Goal: Share content: Share content

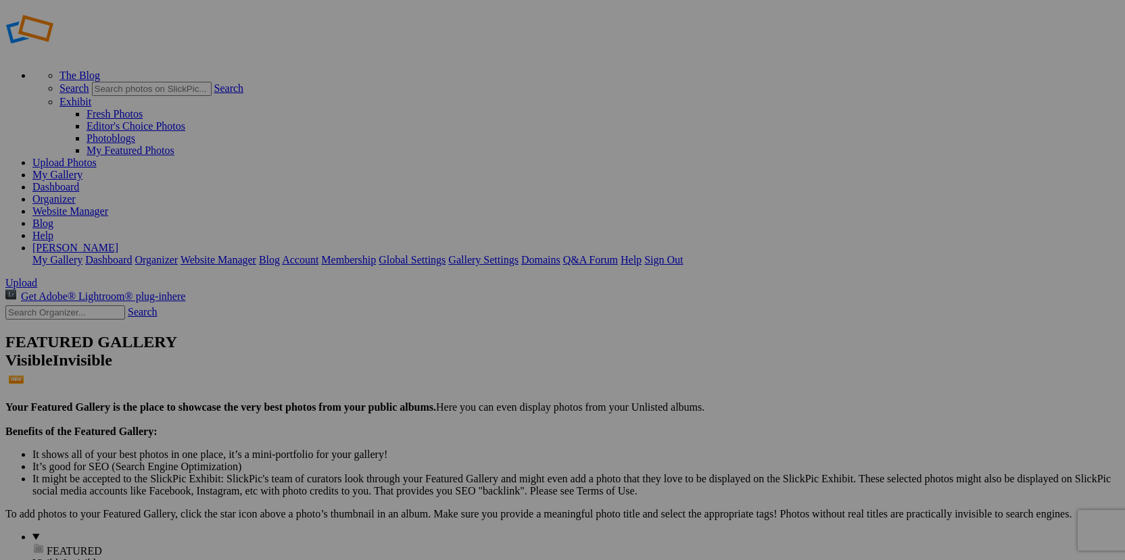
scroll to position [16, 0]
type input "Social Media"
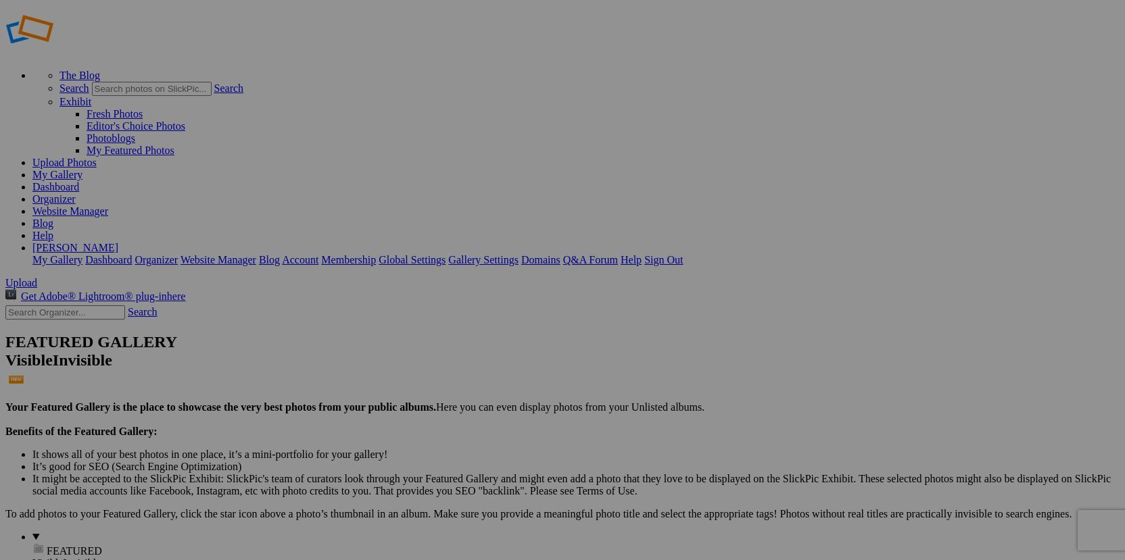
type input "High Resolution"
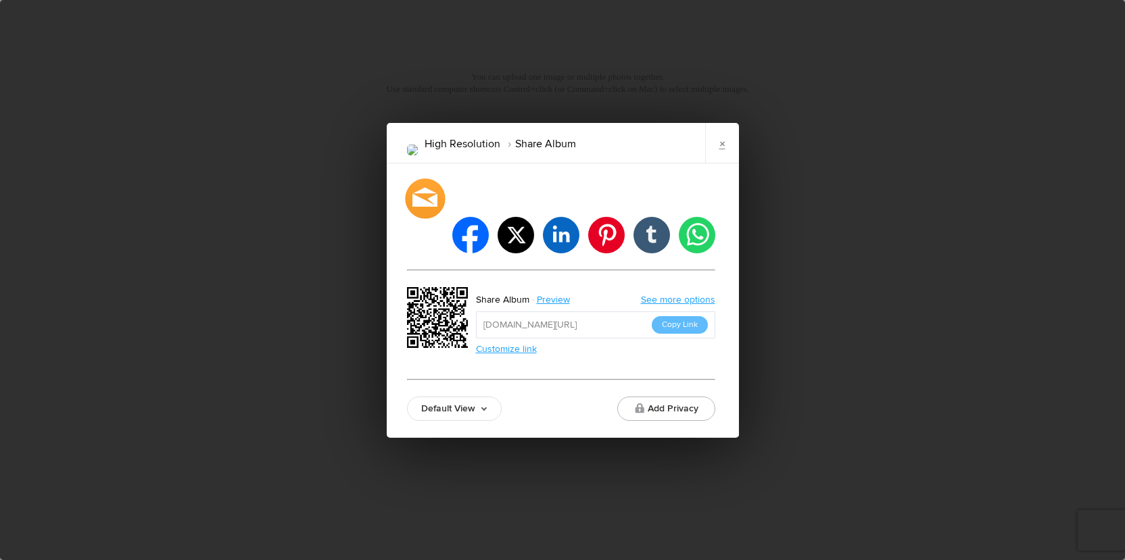
click at [441, 218] on div at bounding box center [425, 198] width 40 height 40
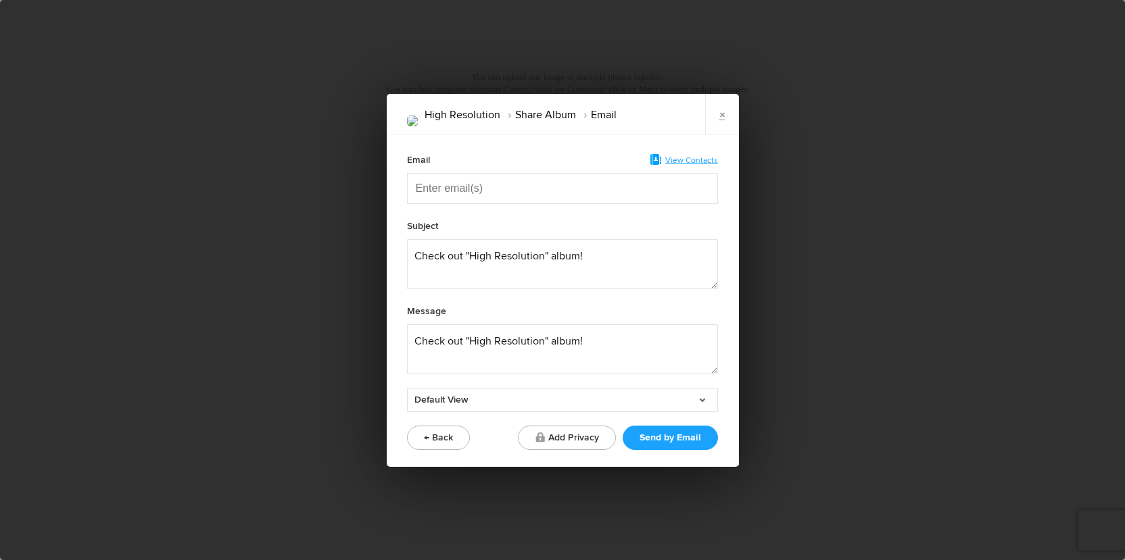
click at [454, 187] on input "Enter email(s)" at bounding box center [483, 189] width 135 height 30
paste input "Enter email(s)"
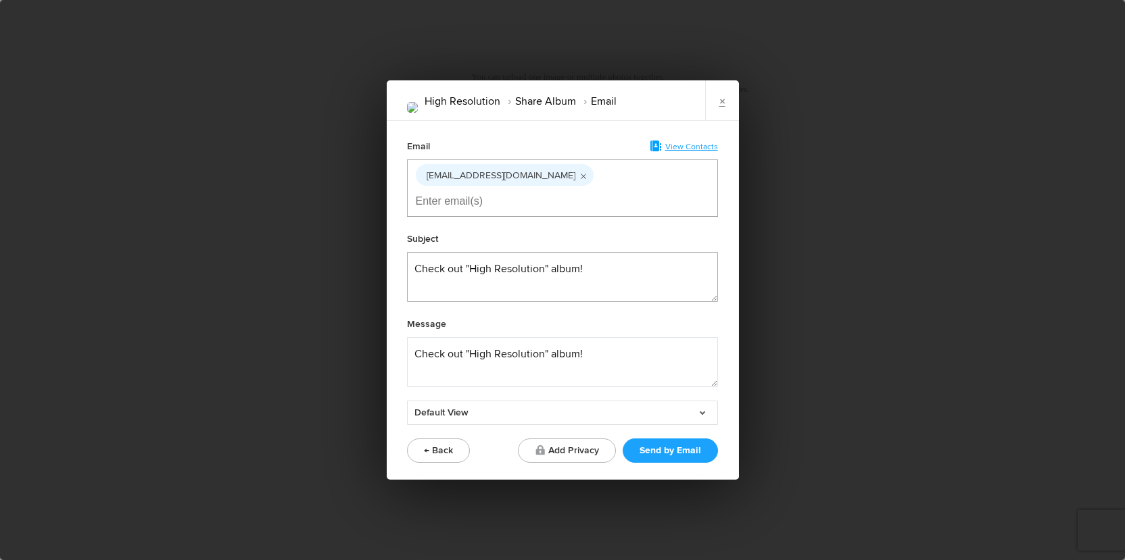
click at [659, 252] on textarea at bounding box center [562, 277] width 311 height 50
drag, startPoint x: 544, startPoint y: 256, endPoint x: 478, endPoint y: 254, distance: 66.3
click at [478, 254] on textarea at bounding box center [562, 277] width 311 height 50
type textarea "Check out your album!"
drag, startPoint x: 599, startPoint y: 339, endPoint x: 393, endPoint y: 344, distance: 205.6
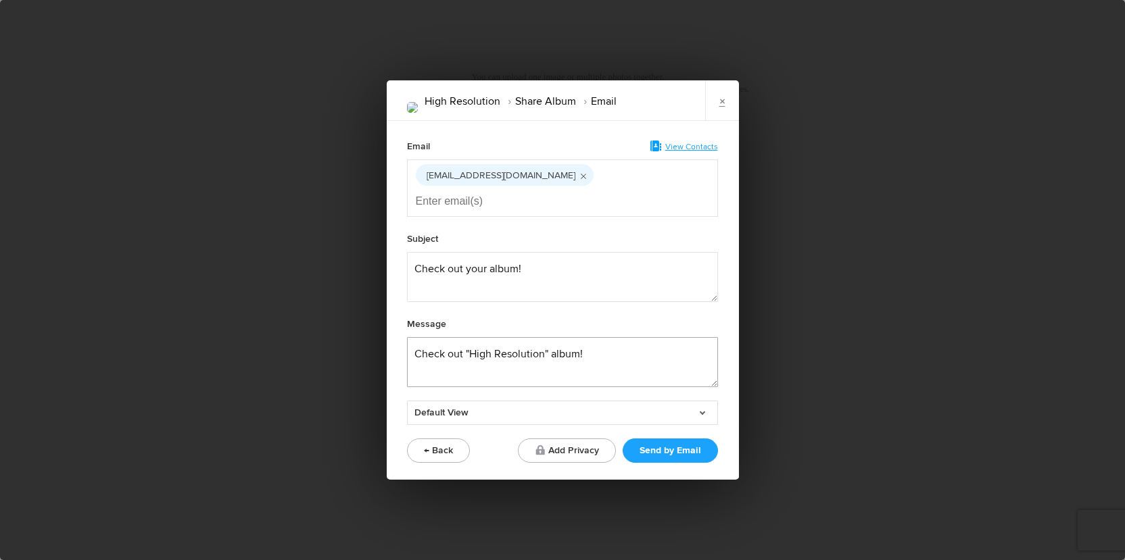
click at [393, 344] on div "Email View Contacts [EMAIL_ADDRESS][DOMAIN_NAME] Subject Message Default View D…" at bounding box center [563, 301] width 352 height 360
paste textarea "Hi!  Your gallery is ready to be viewed. There are 2 galleries. One has images …"
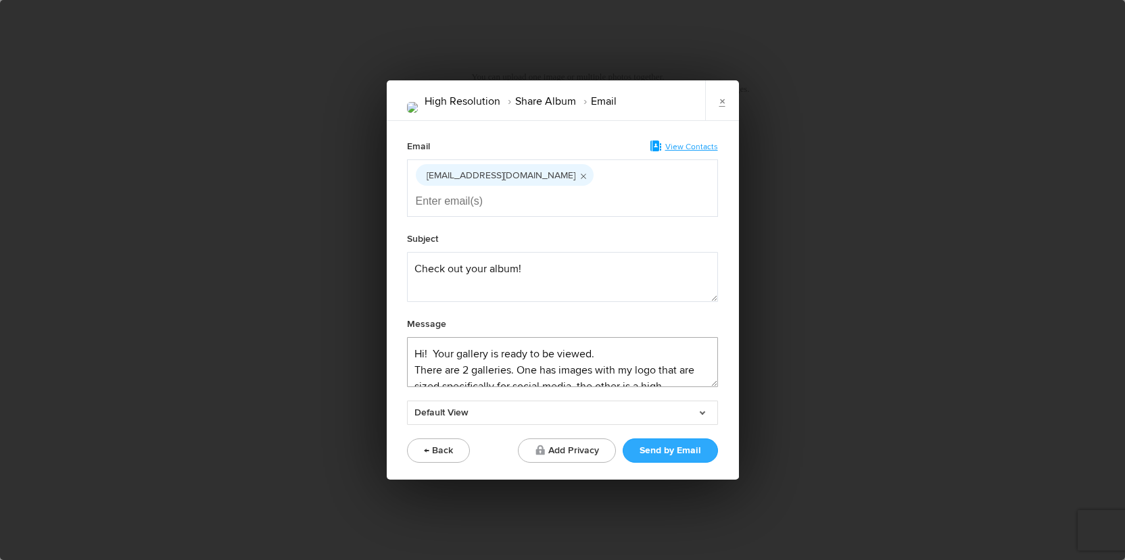
type textarea "Hi!  Your gallery is ready to be viewed. There are 2 galleries. One has images …"
click at [669, 439] on button "Send by Email" at bounding box center [670, 451] width 95 height 24
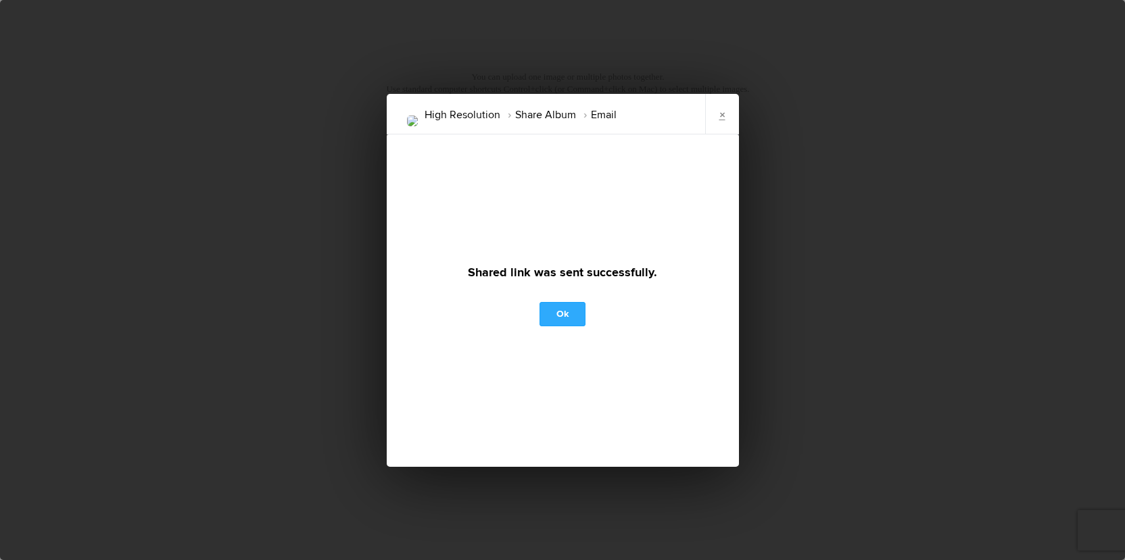
click at [565, 314] on link "Ok" at bounding box center [563, 314] width 46 height 24
